Goal: Task Accomplishment & Management: Manage account settings

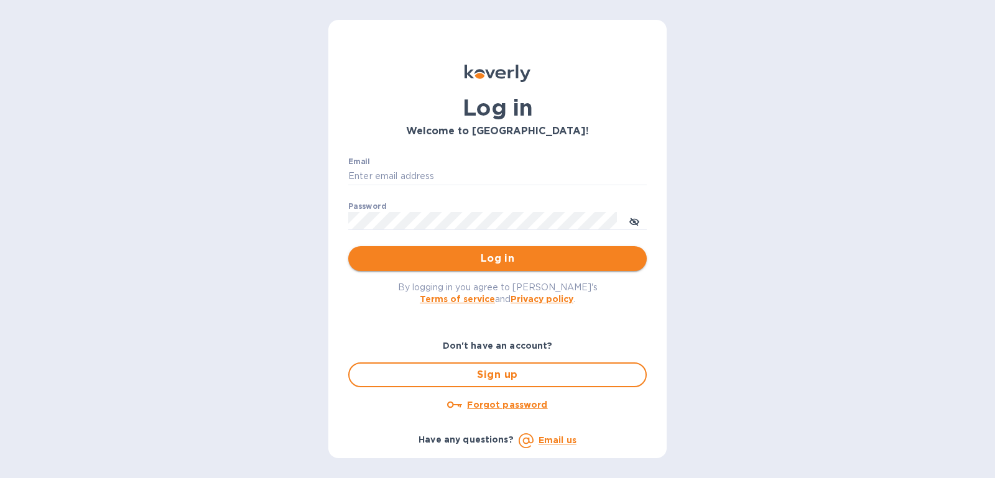
type input "[PERSON_NAME][EMAIL_ADDRESS][DOMAIN_NAME]"
click at [523, 256] on span "Log in" at bounding box center [497, 258] width 279 height 15
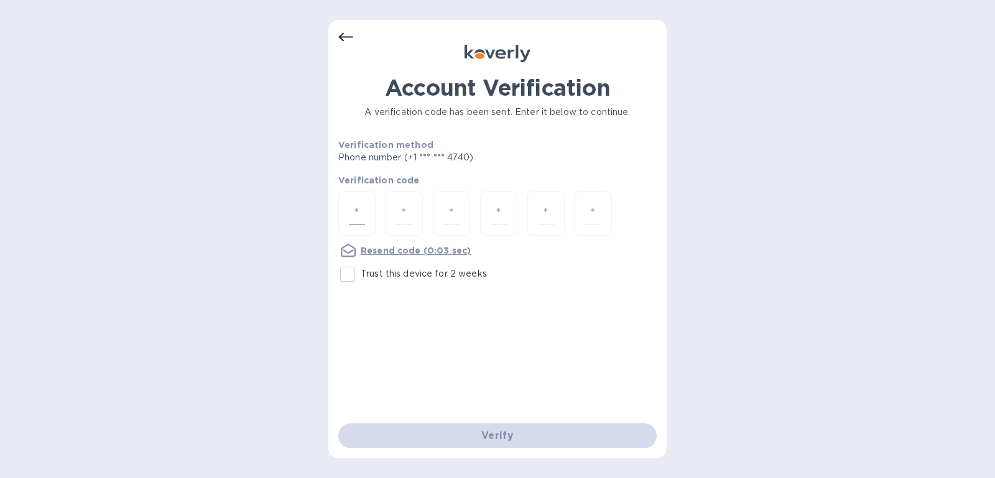
click at [355, 215] on input "number" at bounding box center [357, 213] width 16 height 23
type input "1"
type input "8"
type input "6"
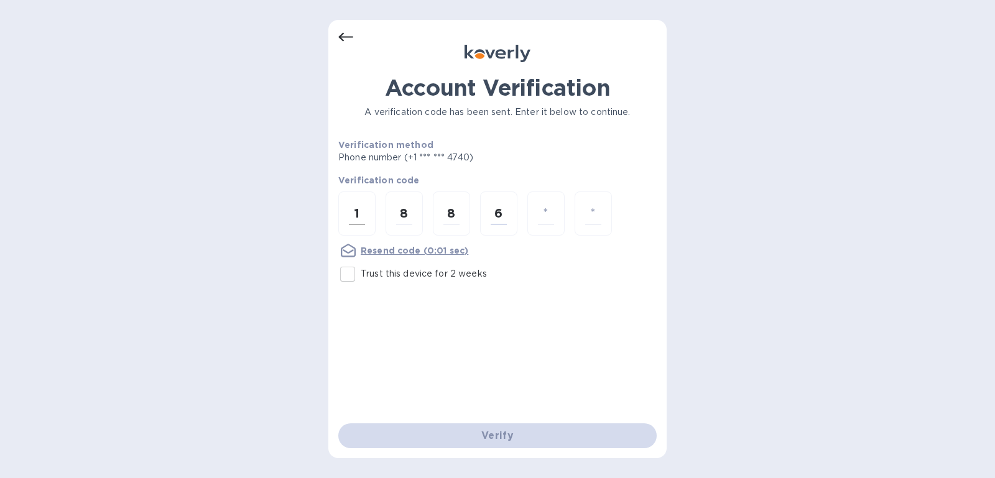
type input "4"
type input "7"
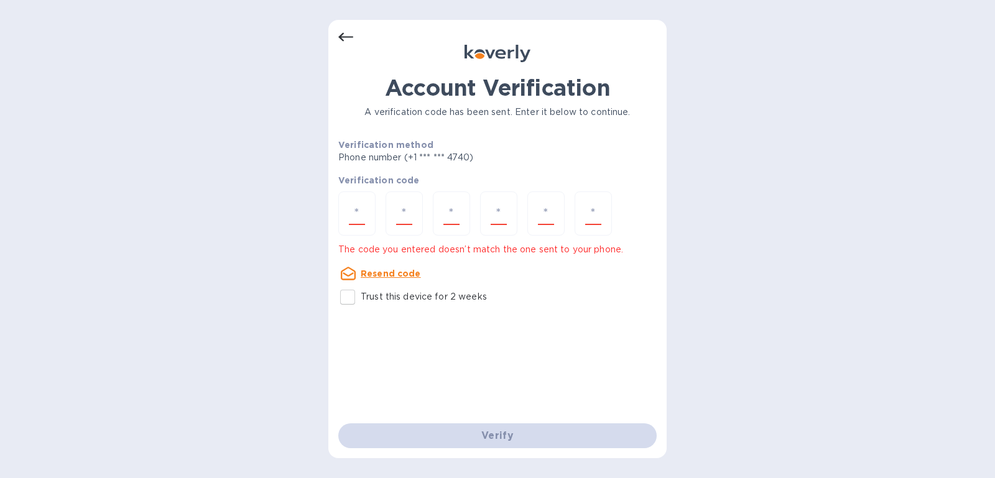
click at [341, 294] on input "Trust this device for 2 weeks" at bounding box center [348, 297] width 26 height 26
checkbox input "true"
click at [368, 220] on div at bounding box center [356, 214] width 37 height 44
type input "1"
type input "8"
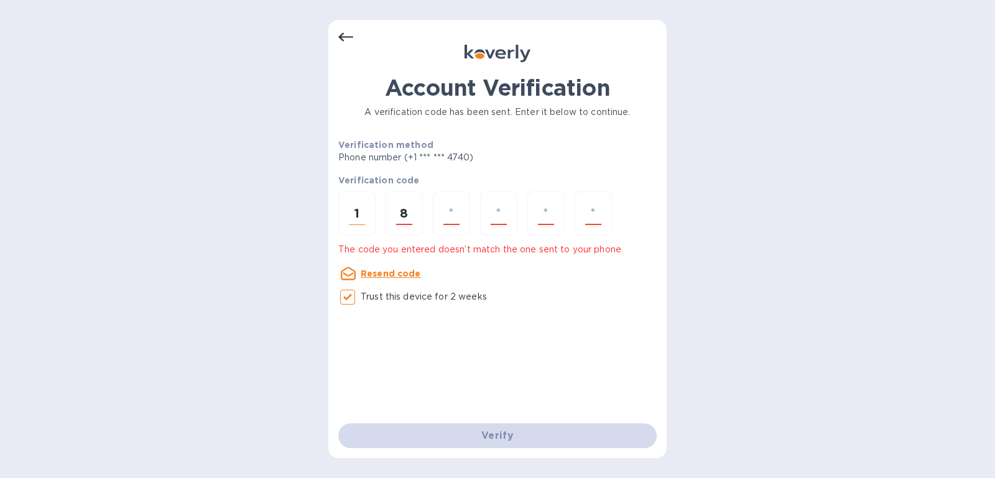
type input "8"
type input "4"
type input "6"
type input "7"
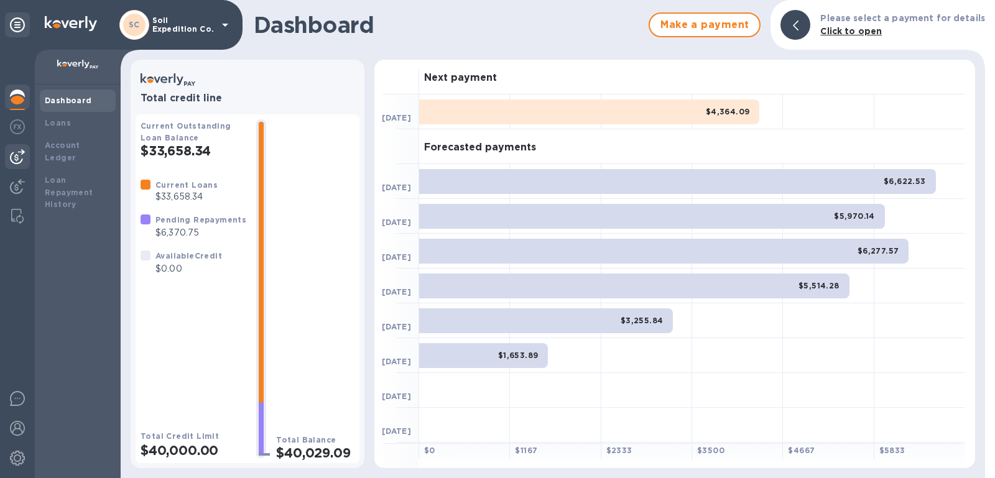
click at [10, 155] on img at bounding box center [17, 156] width 15 height 15
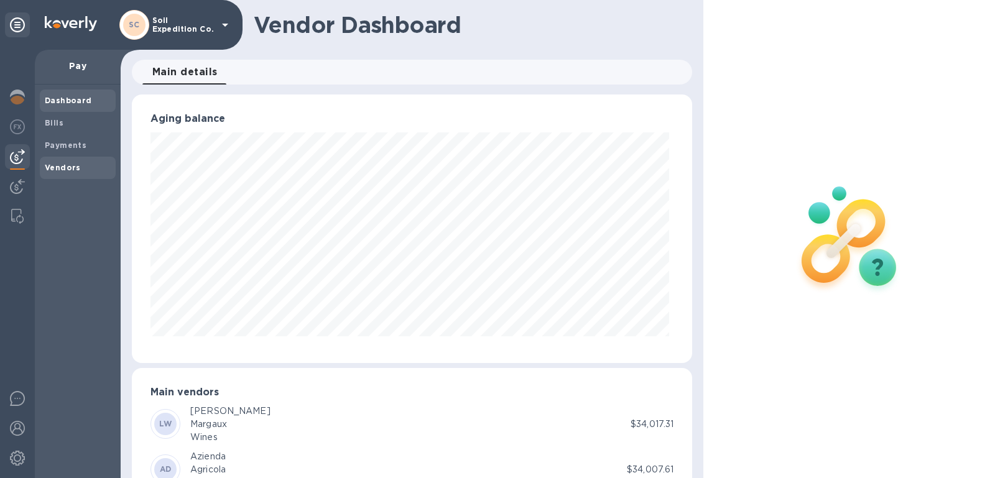
scroll to position [621881, 621594]
click at [73, 119] on span "Bills" at bounding box center [78, 123] width 66 height 12
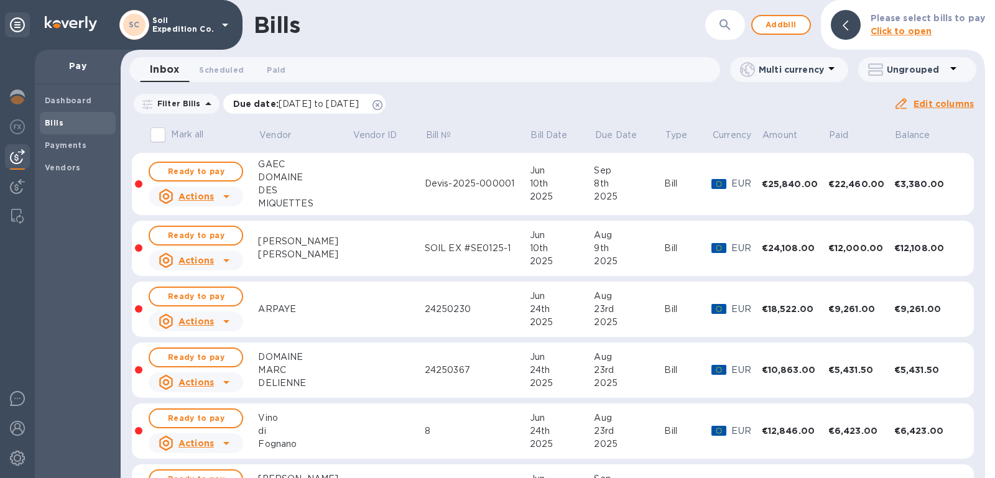
click at [383, 106] on icon at bounding box center [378, 105] width 10 height 10
